Goal: Use online tool/utility: Utilize a website feature to perform a specific function

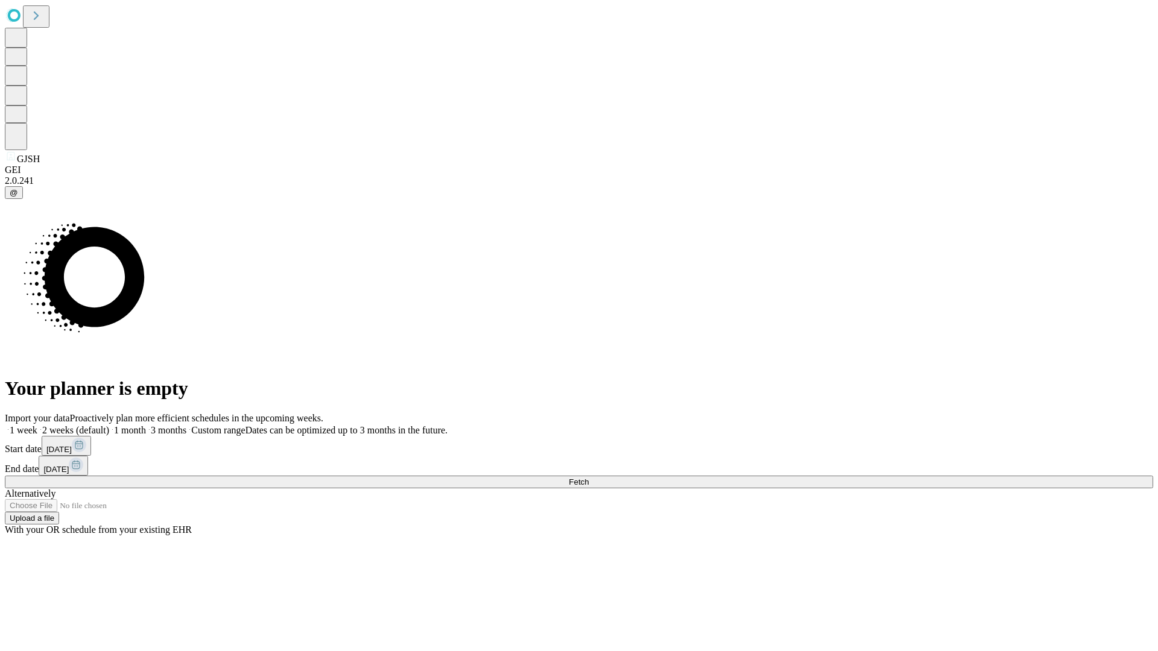
click at [588, 477] on span "Fetch" at bounding box center [579, 481] width 20 height 9
